Goal: Task Accomplishment & Management: Manage account settings

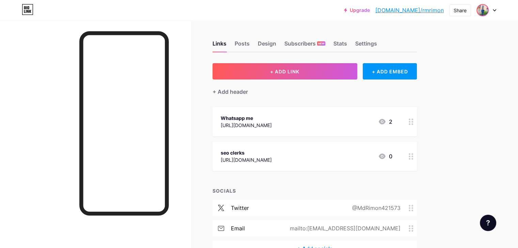
click at [481, 11] on img at bounding box center [482, 10] width 11 height 11
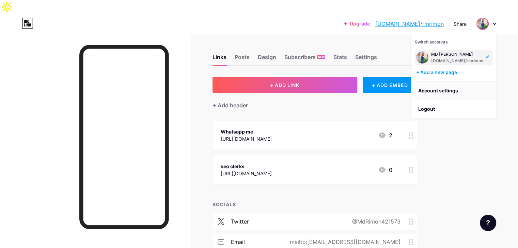
click at [434, 82] on link "Account settings" at bounding box center [453, 91] width 84 height 18
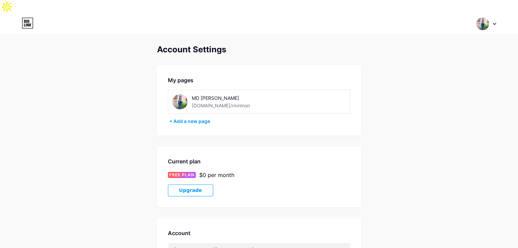
click at [176, 94] on img at bounding box center [179, 101] width 15 height 15
click at [180, 94] on img at bounding box center [179, 101] width 15 height 15
click at [494, 18] on div at bounding box center [486, 24] width 20 height 12
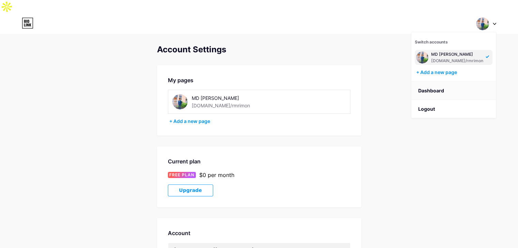
click at [430, 82] on link "Dashboard" at bounding box center [453, 91] width 84 height 18
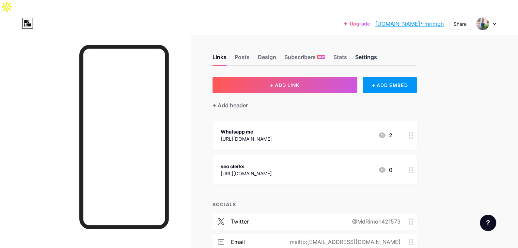
click at [377, 53] on div "Settings" at bounding box center [366, 59] width 22 height 12
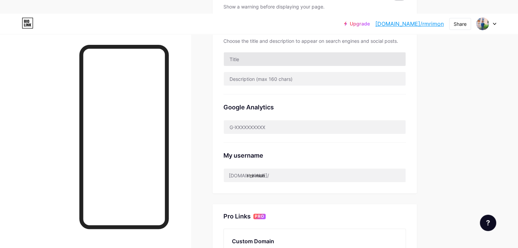
scroll to position [170, 0]
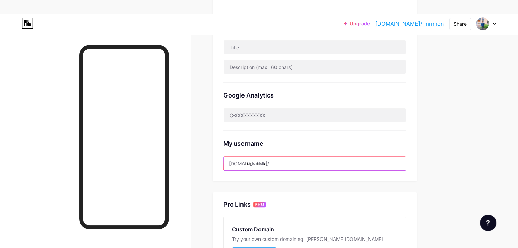
click at [300, 157] on input "rmrimon" at bounding box center [315, 164] width 182 height 14
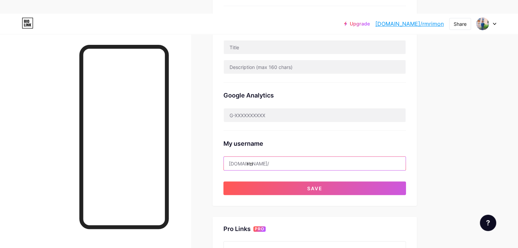
type input "r"
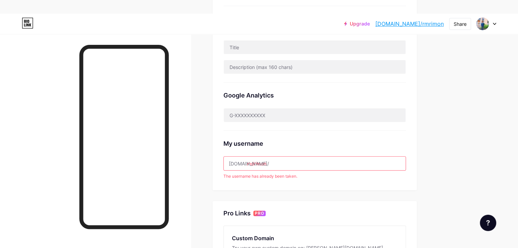
click at [282, 157] on input "mdrimon" at bounding box center [315, 164] width 182 height 14
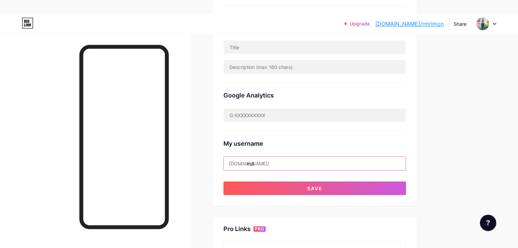
type input "m"
type input "N"
type input "m"
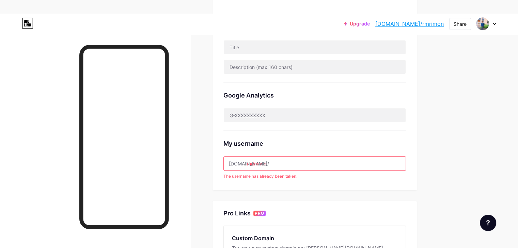
click at [283, 157] on input "mdrimon" at bounding box center [315, 164] width 182 height 14
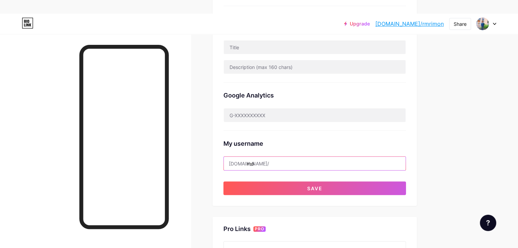
type input "m"
click at [371, 157] on input "mdrimon2003" at bounding box center [315, 164] width 182 height 14
type input "mdrimon2003"
click at [361, 160] on div "Preferred link This is an aesthetic choice. Both links are usable. [DOMAIN_NAME…" at bounding box center [314, 55] width 182 height 280
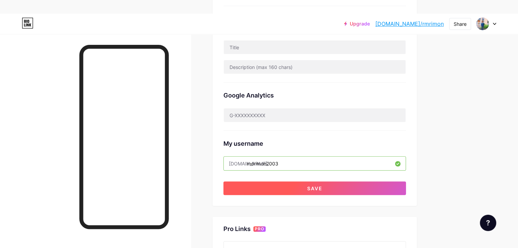
click at [366, 182] on button "Save" at bounding box center [314, 189] width 182 height 14
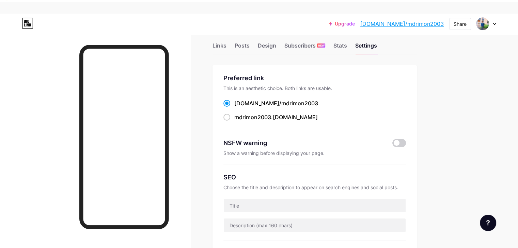
scroll to position [0, 0]
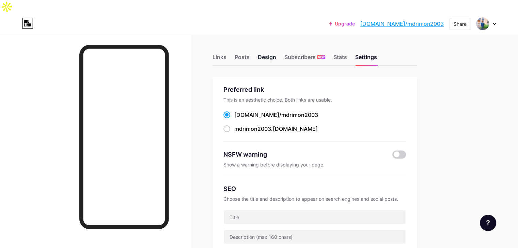
click at [276, 53] on div "Design" at bounding box center [267, 59] width 18 height 12
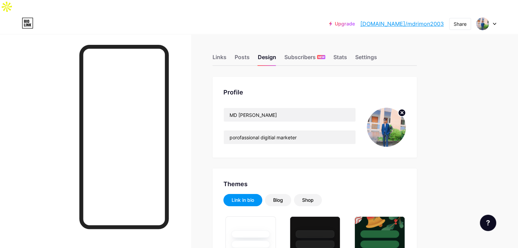
click at [405, 109] on circle at bounding box center [401, 112] width 7 height 7
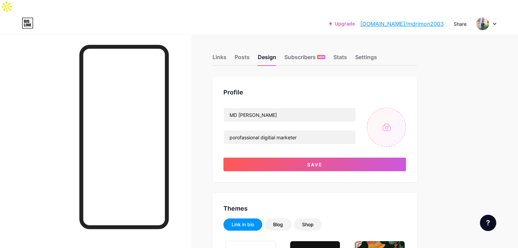
click at [406, 123] on input "file" at bounding box center [386, 127] width 39 height 39
type input "C:\fakepath\WhatsApp Image [DATE] 4.25.28 PM.jpeg"
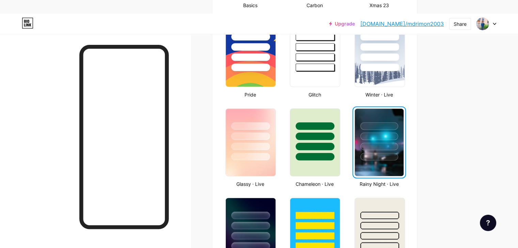
scroll to position [340, 0]
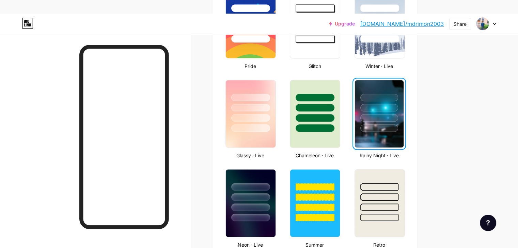
click at [398, 125] on div at bounding box center [379, 128] width 38 height 7
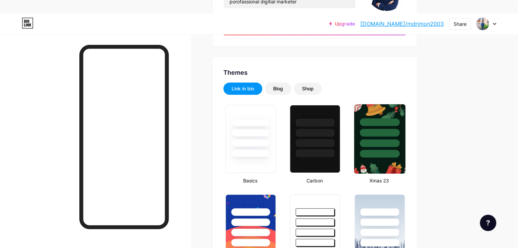
scroll to position [0, 0]
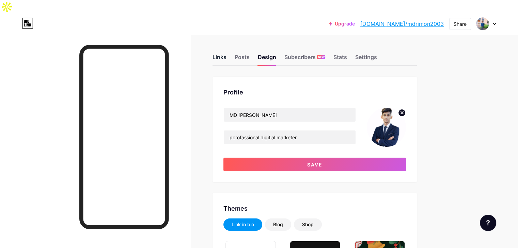
click at [226, 53] on div "Links" at bounding box center [219, 59] width 14 height 12
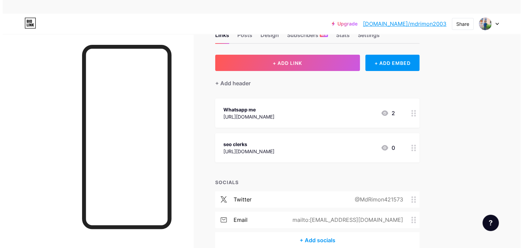
scroll to position [34, 0]
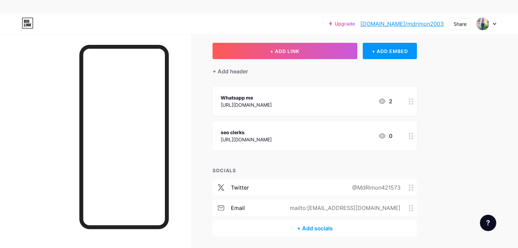
click at [333, 221] on div "+ Add socials" at bounding box center [314, 229] width 204 height 16
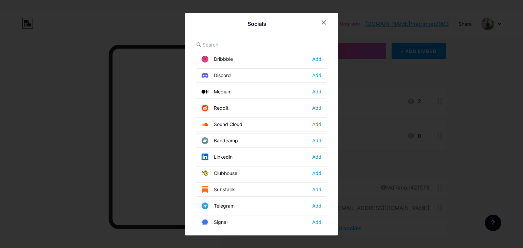
scroll to position [0, 0]
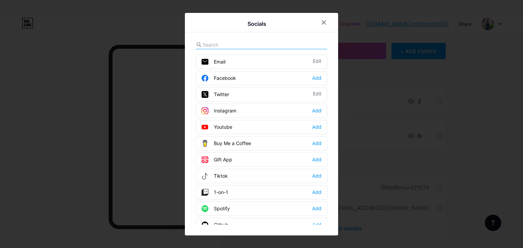
click at [220, 41] on input "text" at bounding box center [240, 44] width 75 height 7
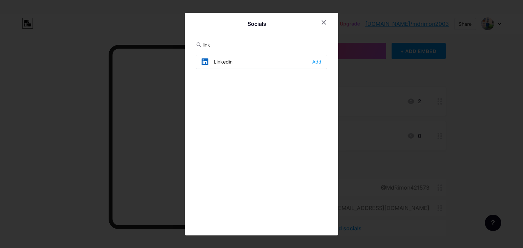
type input "link"
click at [315, 63] on div "Add" at bounding box center [316, 62] width 9 height 7
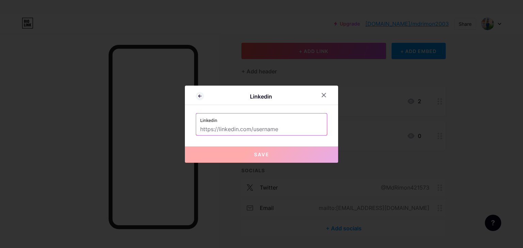
click at [244, 130] on input "text" at bounding box center [261, 130] width 123 height 12
paste input "[URL][DOMAIN_NAME]"
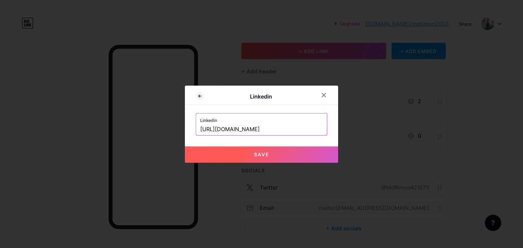
type input "[URL][DOMAIN_NAME]"
click at [254, 152] on span "Save" at bounding box center [261, 155] width 15 height 6
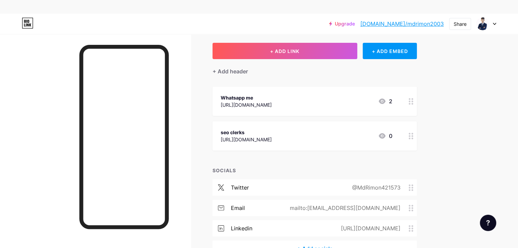
click at [413, 190] on circle at bounding box center [412, 191] width 2 height 2
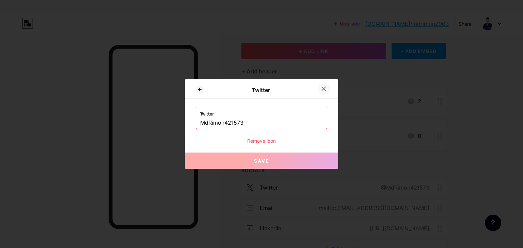
click at [323, 90] on icon at bounding box center [323, 88] width 5 height 5
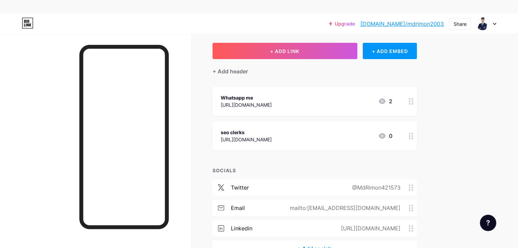
drag, startPoint x: 361, startPoint y: 217, endPoint x: 363, endPoint y: 187, distance: 30.4
click at [363, 187] on div "twitter @MdRimon421573 email mailto:[EMAIL_ADDRESS][DOMAIN_NAME] linkedin [URL]…" at bounding box center [314, 210] width 204 height 61
click at [487, 187] on div "Upgrade [DOMAIN_NAME]/mdrimo... [DOMAIN_NAME]/mdrimon2003 Share Switch accounts…" at bounding box center [259, 136] width 518 height 312
click at [342, 241] on div "+ Add socials" at bounding box center [314, 249] width 204 height 16
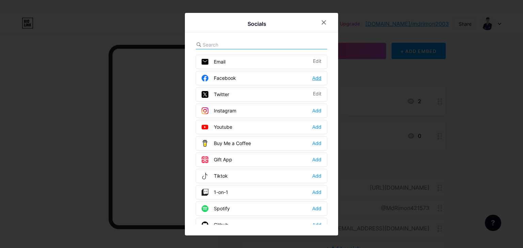
click at [313, 79] on div "Add" at bounding box center [316, 78] width 9 height 7
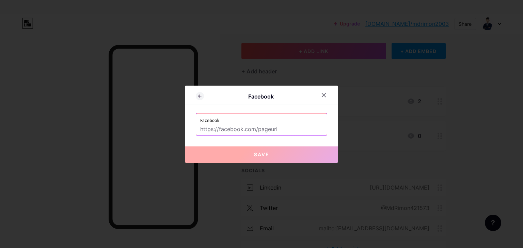
click at [239, 129] on input "text" at bounding box center [261, 130] width 123 height 12
paste input "[URL][DOMAIN_NAME]"
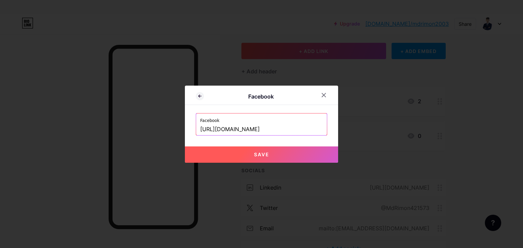
type input "[URL][DOMAIN_NAME]"
click at [246, 157] on button "Save" at bounding box center [261, 155] width 153 height 16
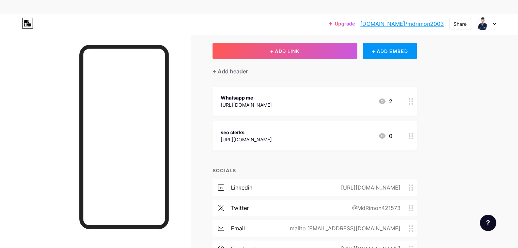
drag, startPoint x: 292, startPoint y: 237, endPoint x: 298, endPoint y: 173, distance: 64.3
click at [298, 180] on div "linkedin [URL][DOMAIN_NAME] twitter @MdRimon421573 email mailto:[EMAIL_ADDRESS]…" at bounding box center [314, 221] width 204 height 82
click at [358, 151] on div "+ ADD LINK + ADD EMBED + Add header Whatsapp me [URL][DOMAIN_NAME] 2 seo clerks…" at bounding box center [314, 160] width 204 height 235
click at [248, 67] on div "+ Add header" at bounding box center [229, 71] width 35 height 8
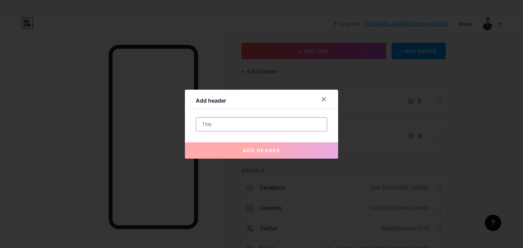
click at [242, 128] on input "text" at bounding box center [261, 125] width 131 height 14
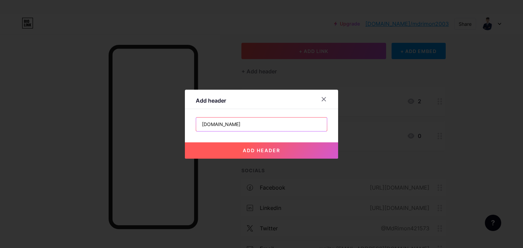
type input "[DOMAIN_NAME]"
click at [270, 152] on span "add header" at bounding box center [261, 151] width 37 height 6
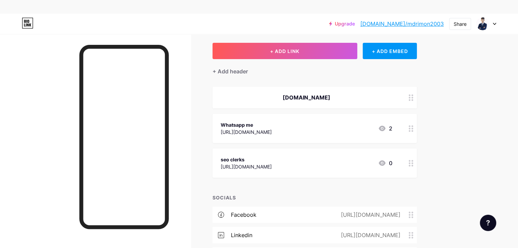
click at [377, 94] on div "[DOMAIN_NAME]" at bounding box center [307, 98] width 172 height 8
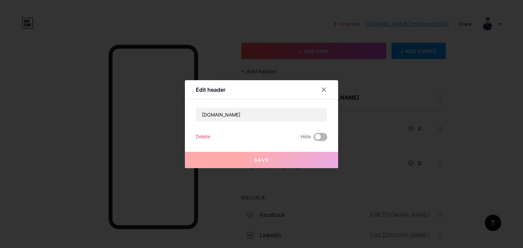
click at [319, 138] on span at bounding box center [320, 137] width 14 height 8
click at [313, 139] on input "checkbox" at bounding box center [313, 139] width 0 height 0
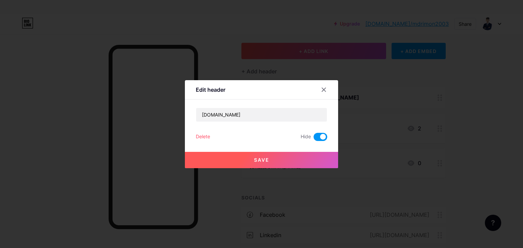
click at [319, 138] on span at bounding box center [320, 137] width 14 height 8
click at [313, 139] on input "checkbox" at bounding box center [313, 139] width 0 height 0
click at [320, 86] on div at bounding box center [324, 90] width 12 height 12
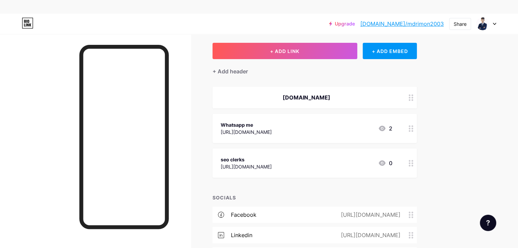
click at [354, 90] on div "[DOMAIN_NAME]" at bounding box center [314, 98] width 204 height 22
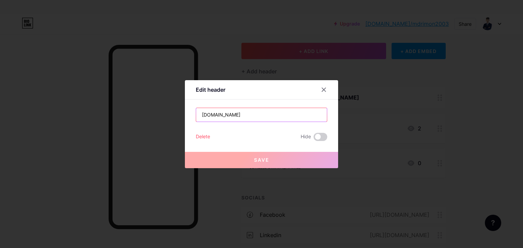
click at [263, 117] on input "[DOMAIN_NAME]" at bounding box center [261, 115] width 131 height 14
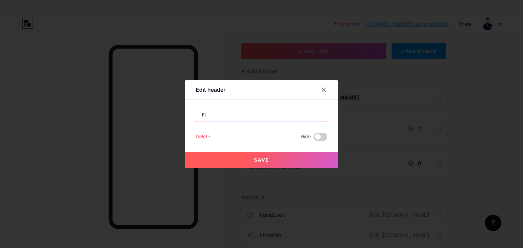
type input "F"
paste input "[URL][DOMAIN_NAME]"
type input "[URL][DOMAIN_NAME]"
click at [246, 163] on button "Save" at bounding box center [261, 160] width 153 height 16
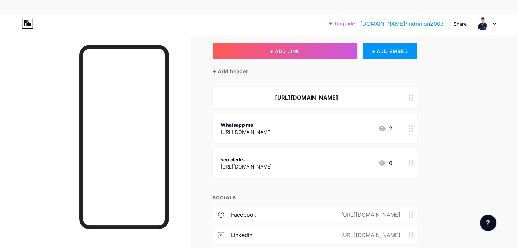
click at [417, 87] on div "[URL][DOMAIN_NAME]" at bounding box center [314, 98] width 204 height 22
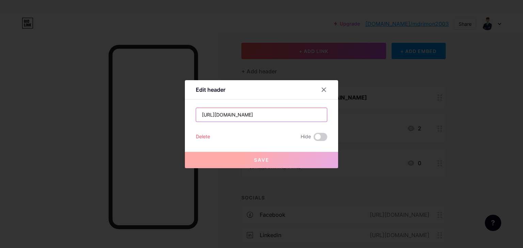
click at [287, 110] on input "[URL][DOMAIN_NAME]" at bounding box center [261, 115] width 131 height 14
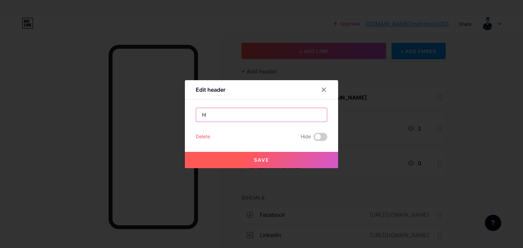
type input "h"
type input "[DOMAIN_NAME]"
click at [241, 159] on button "Save" at bounding box center [261, 160] width 153 height 16
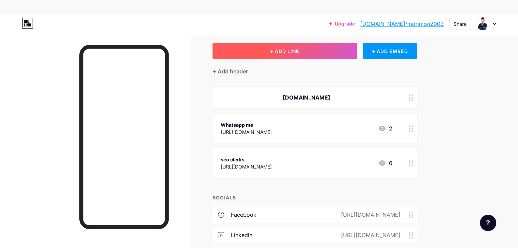
click at [301, 43] on button "+ ADD LINK" at bounding box center [284, 51] width 145 height 16
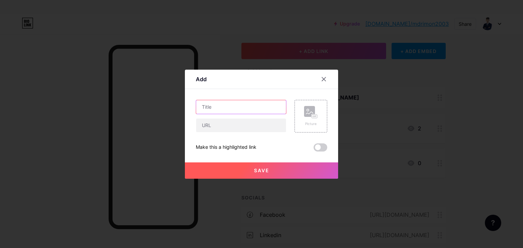
click at [219, 106] on input "text" at bounding box center [241, 107] width 90 height 14
type input "f"
type input "[DOMAIN_NAME]"
click at [219, 123] on input "text" at bounding box center [241, 126] width 90 height 14
paste input "[URL][DOMAIN_NAME]"
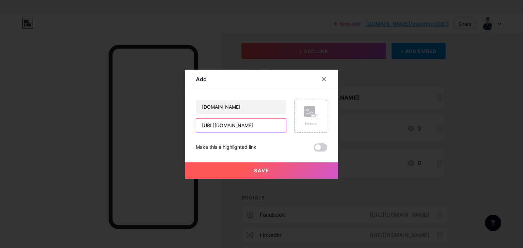
type input "[URL][DOMAIN_NAME]"
click at [240, 170] on button "Save" at bounding box center [261, 171] width 153 height 16
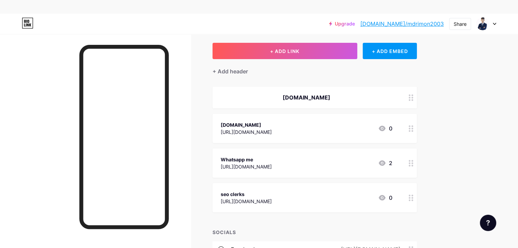
drag, startPoint x: 436, startPoint y: 86, endPoint x: 349, endPoint y: 80, distance: 87.7
click at [349, 94] on div "[DOMAIN_NAME]" at bounding box center [307, 98] width 172 height 8
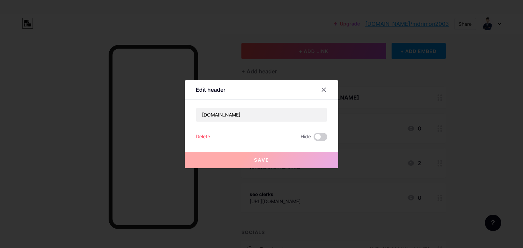
click at [196, 136] on div "Delete" at bounding box center [203, 137] width 14 height 8
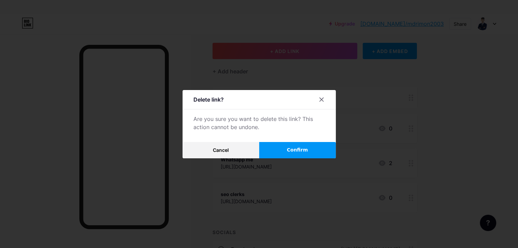
click at [282, 153] on button "Confirm" at bounding box center [297, 150] width 77 height 16
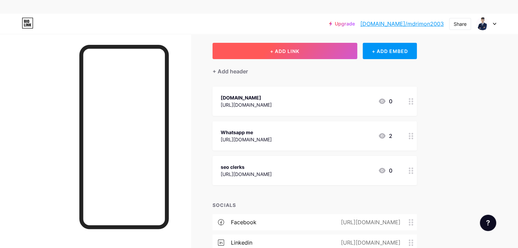
click at [299, 48] on span "+ ADD LINK" at bounding box center [284, 51] width 29 height 6
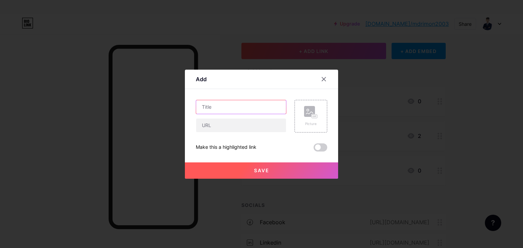
click at [218, 105] on input "text" at bounding box center [241, 107] width 90 height 14
type input "Book Now"
click at [209, 128] on input "text" at bounding box center [241, 126] width 90 height 14
paste input "rimon-digitial-marketing-expart"
type input "rimon-digitial-marketing-expart"
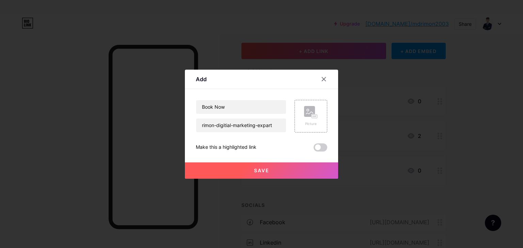
click at [294, 165] on button "Save" at bounding box center [261, 171] width 153 height 16
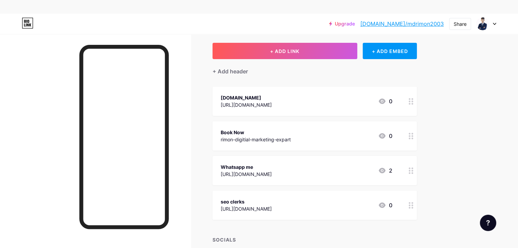
click at [270, 136] on div "rimon-digitial-marketing-expart" at bounding box center [256, 139] width 70 height 7
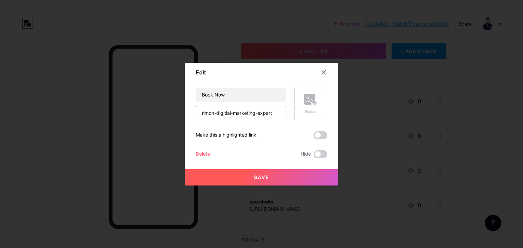
click at [272, 113] on input "rimon-digitial-marketing-expart" at bounding box center [241, 114] width 90 height 14
type input "r"
paste input "[URL][DOMAIN_NAME]"
type input "[URL][DOMAIN_NAME]"
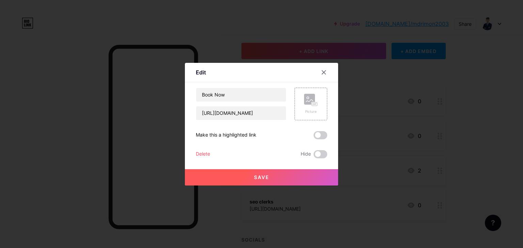
click at [277, 181] on button "Save" at bounding box center [261, 177] width 153 height 16
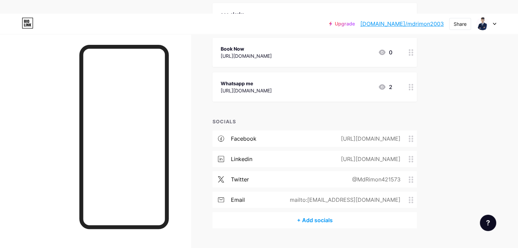
scroll to position [0, 0]
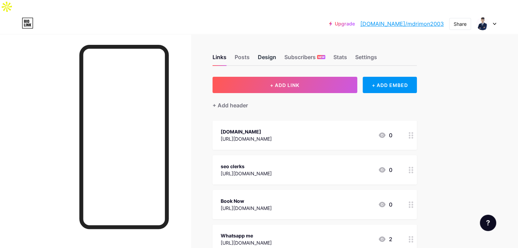
click at [276, 53] on div "Design" at bounding box center [267, 59] width 18 height 12
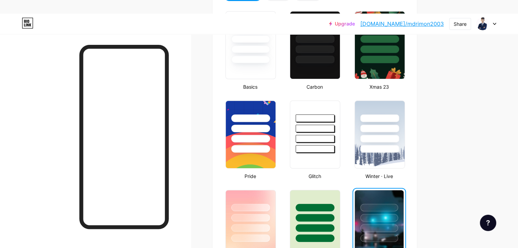
scroll to position [238, 0]
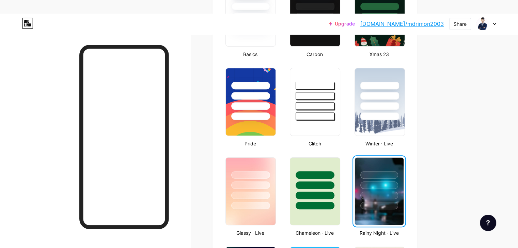
click at [403, 201] on img at bounding box center [379, 191] width 49 height 67
click at [403, 199] on img at bounding box center [379, 191] width 49 height 67
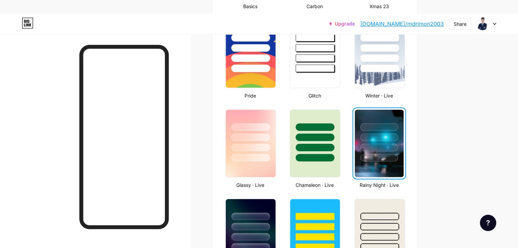
scroll to position [327, 0]
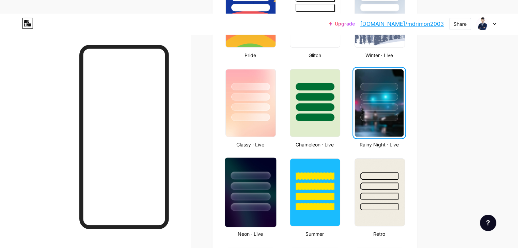
click at [276, 209] on img at bounding box center [250, 192] width 51 height 69
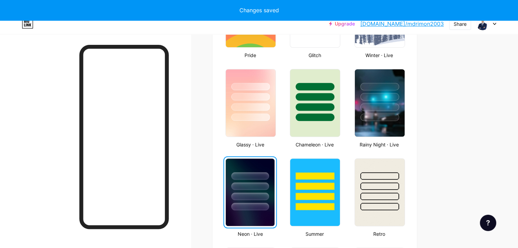
click at [274, 200] on img at bounding box center [250, 192] width 49 height 67
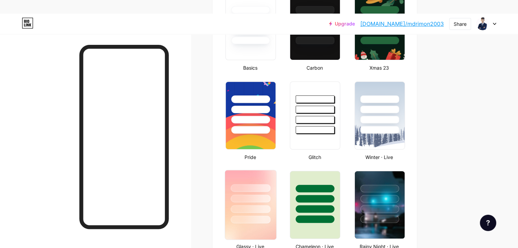
scroll to position [225, 0]
click at [270, 216] on div at bounding box center [250, 220] width 40 height 8
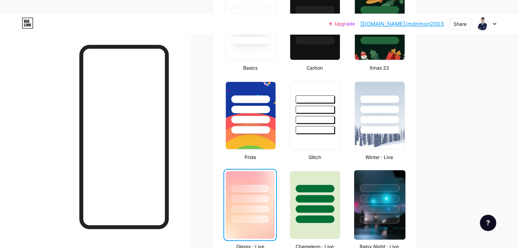
click at [405, 212] on img at bounding box center [379, 205] width 51 height 69
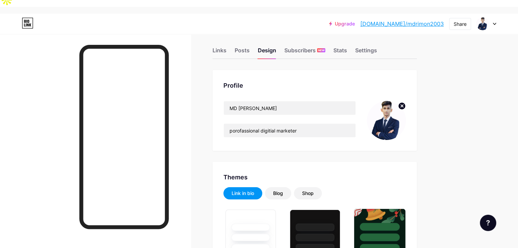
scroll to position [0, 0]
